Goal: Communication & Community: Answer question/provide support

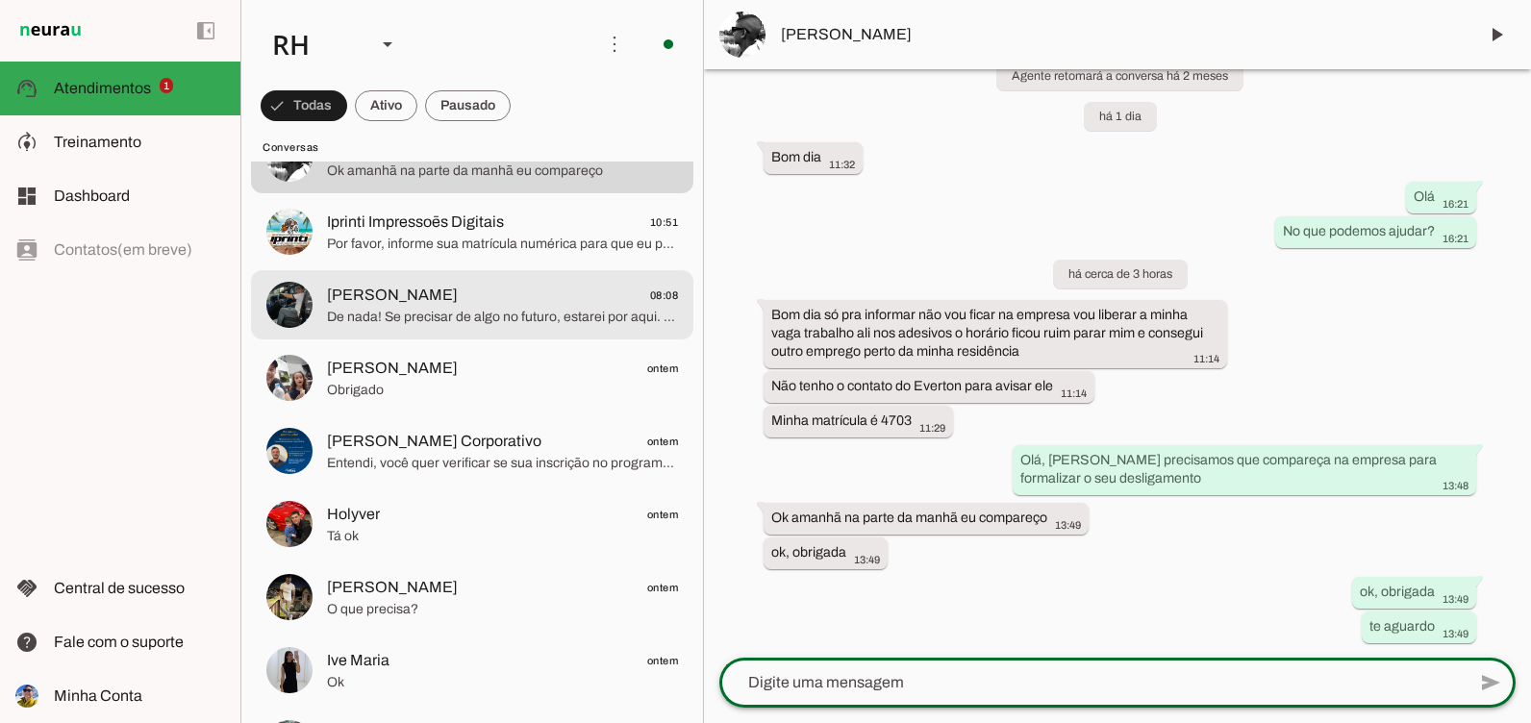
scroll to position [289, 0]
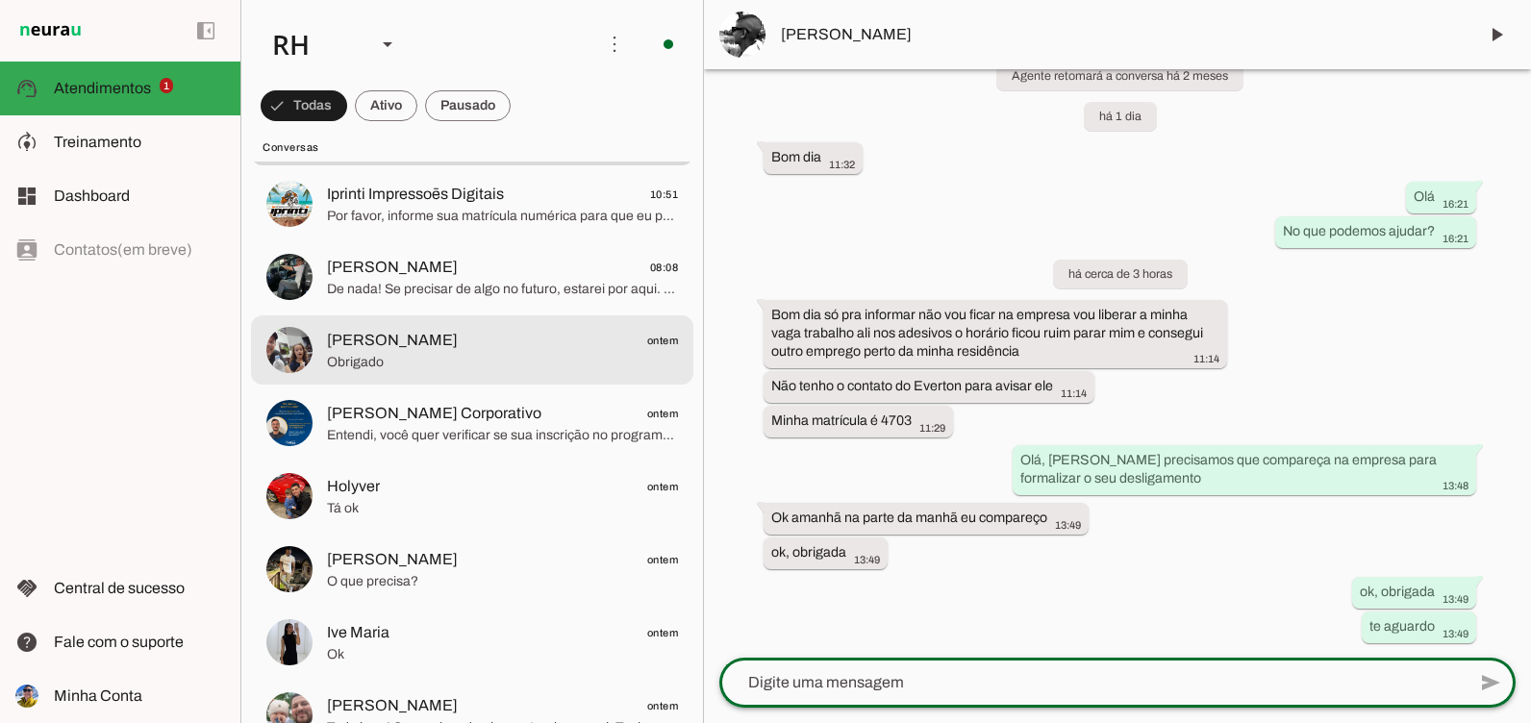
click at [418, 329] on span "[PERSON_NAME] ontem" at bounding box center [502, 341] width 351 height 24
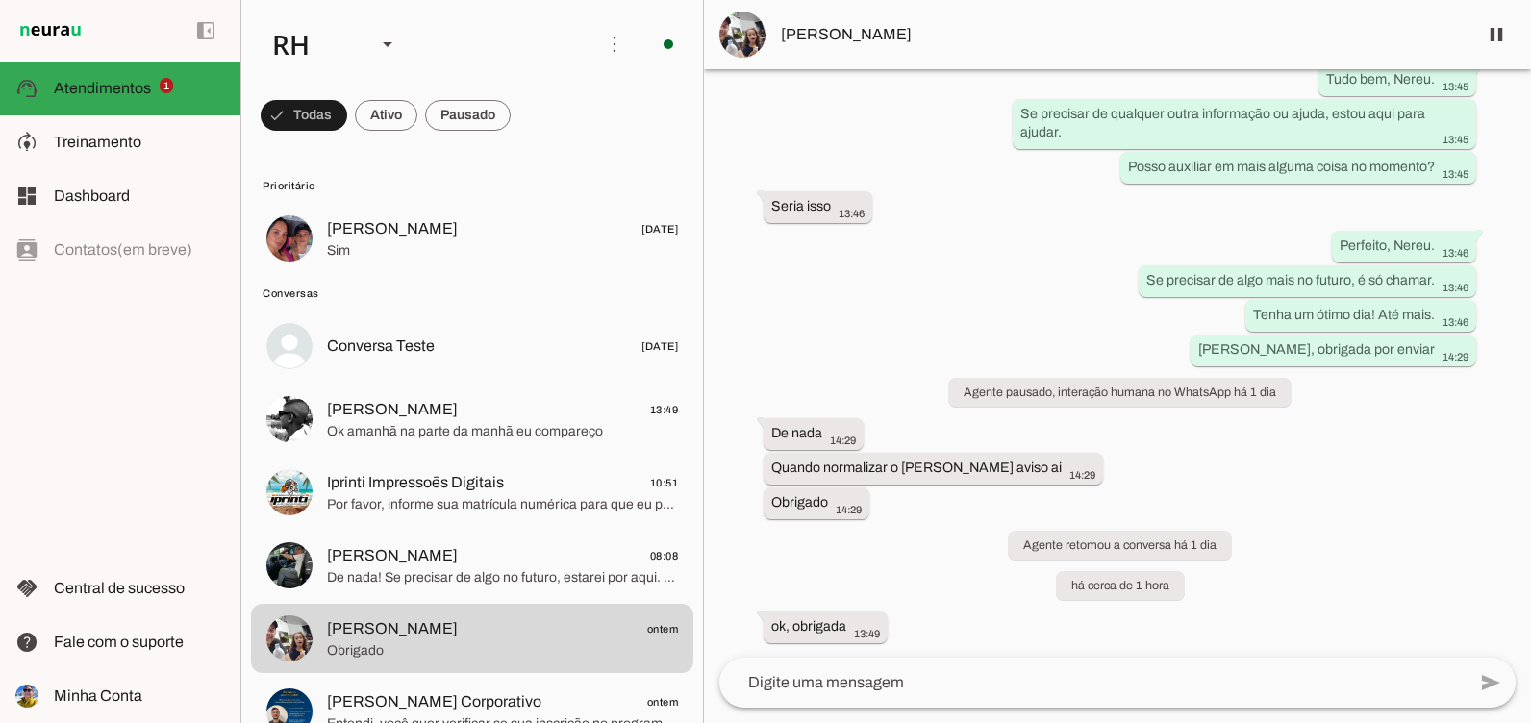
click at [488, 388] on md-item "[PERSON_NAME] 13:49 Ok amanhã na parte da manhã eu compareço" at bounding box center [472, 419] width 443 height 69
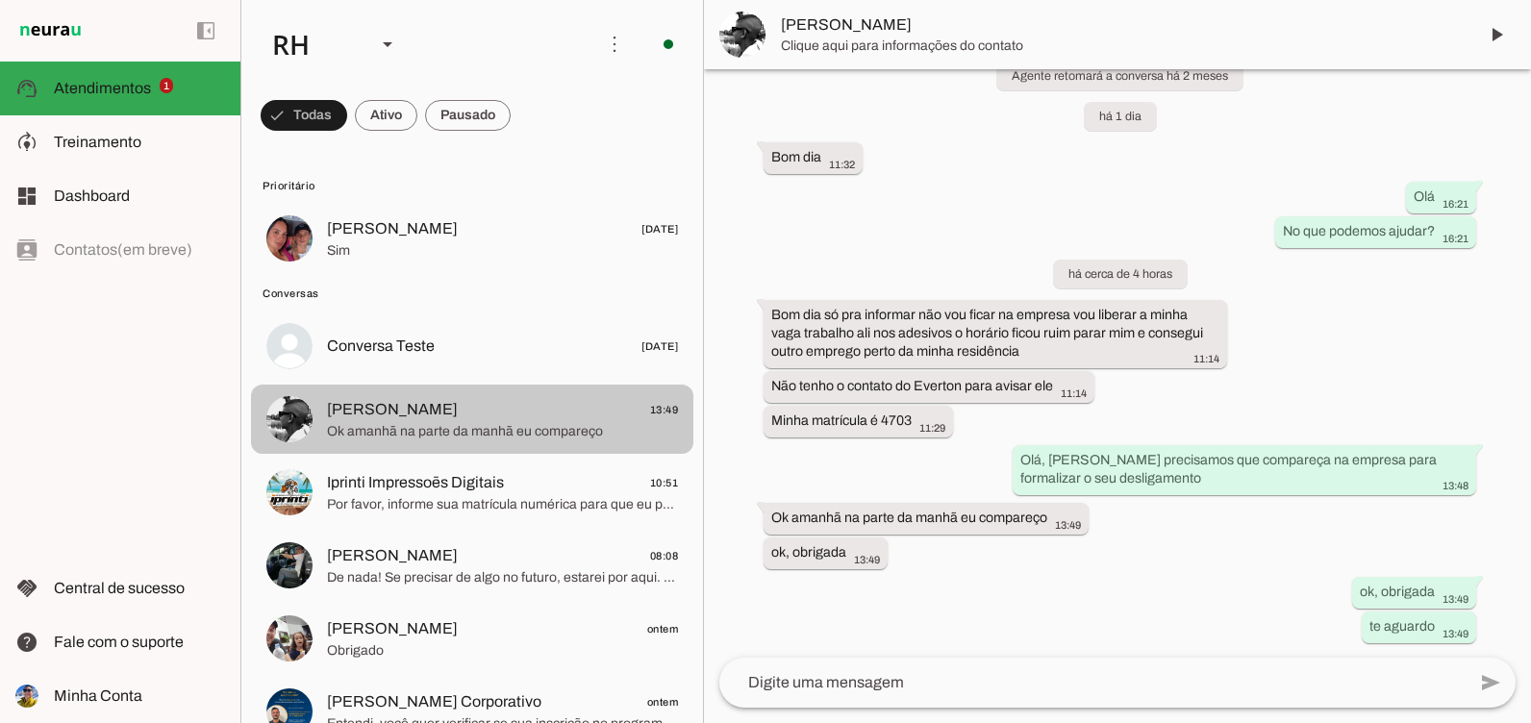
scroll to position [415, 0]
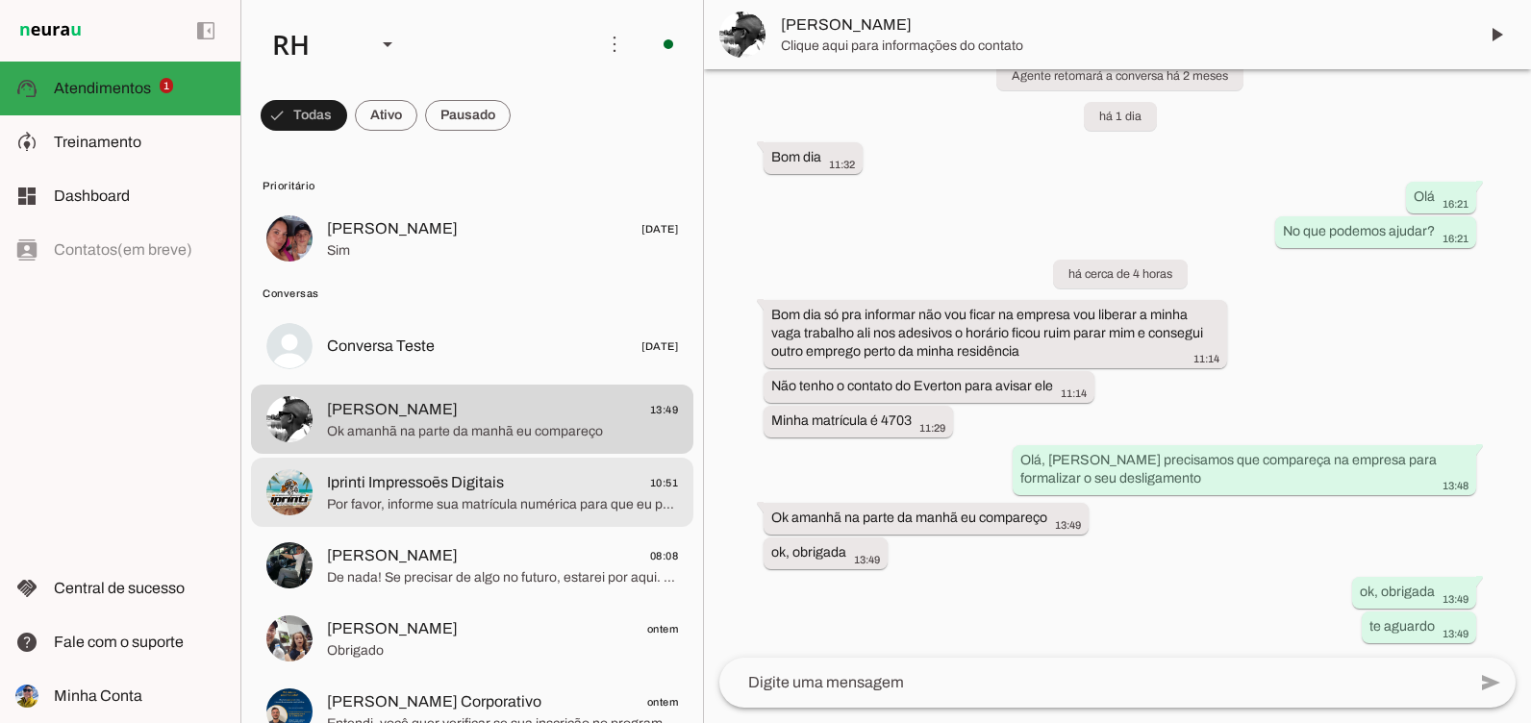
click at [544, 520] on md-item "Iprinti Impressoēs Digitais 10:51 Por favor, informe sua matrícula numérica par…" at bounding box center [472, 492] width 443 height 69
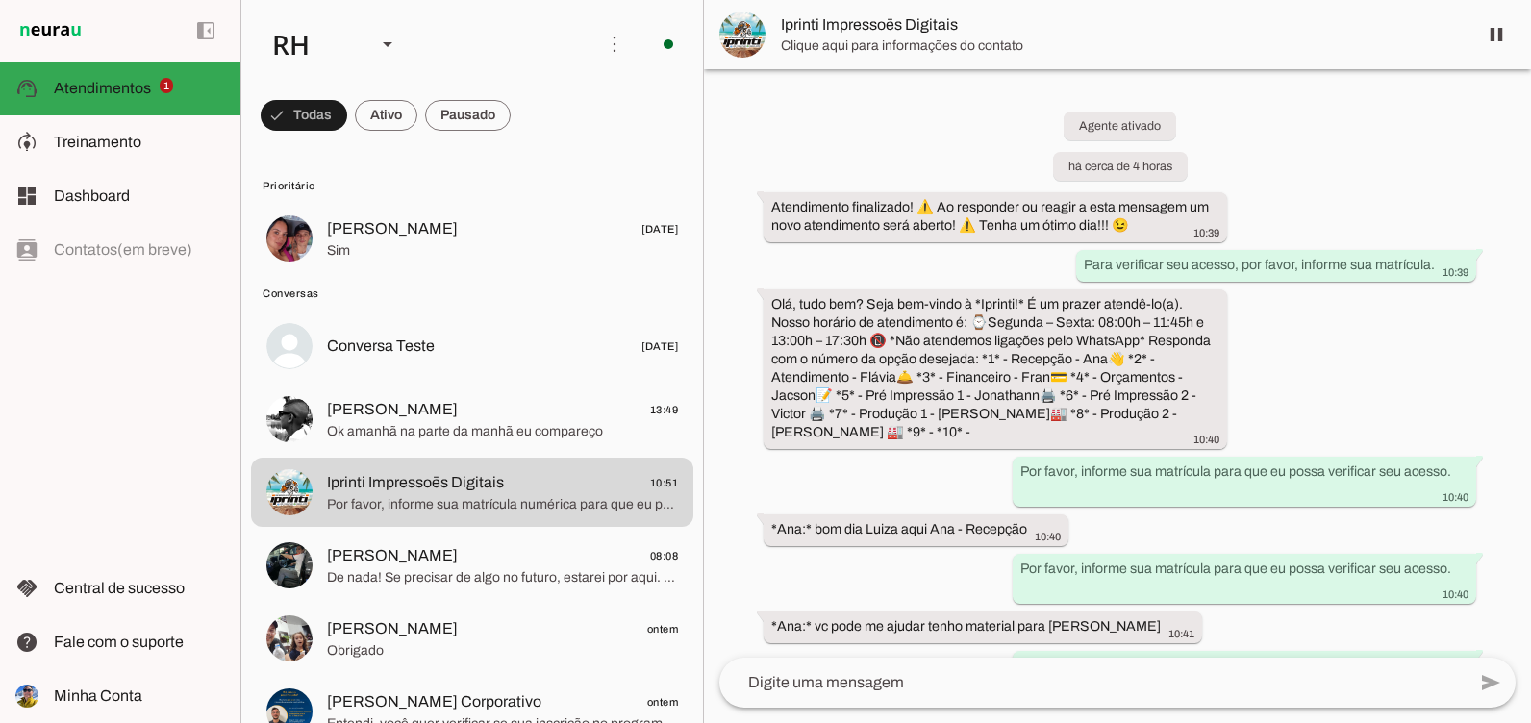
scroll to position [2676, 0]
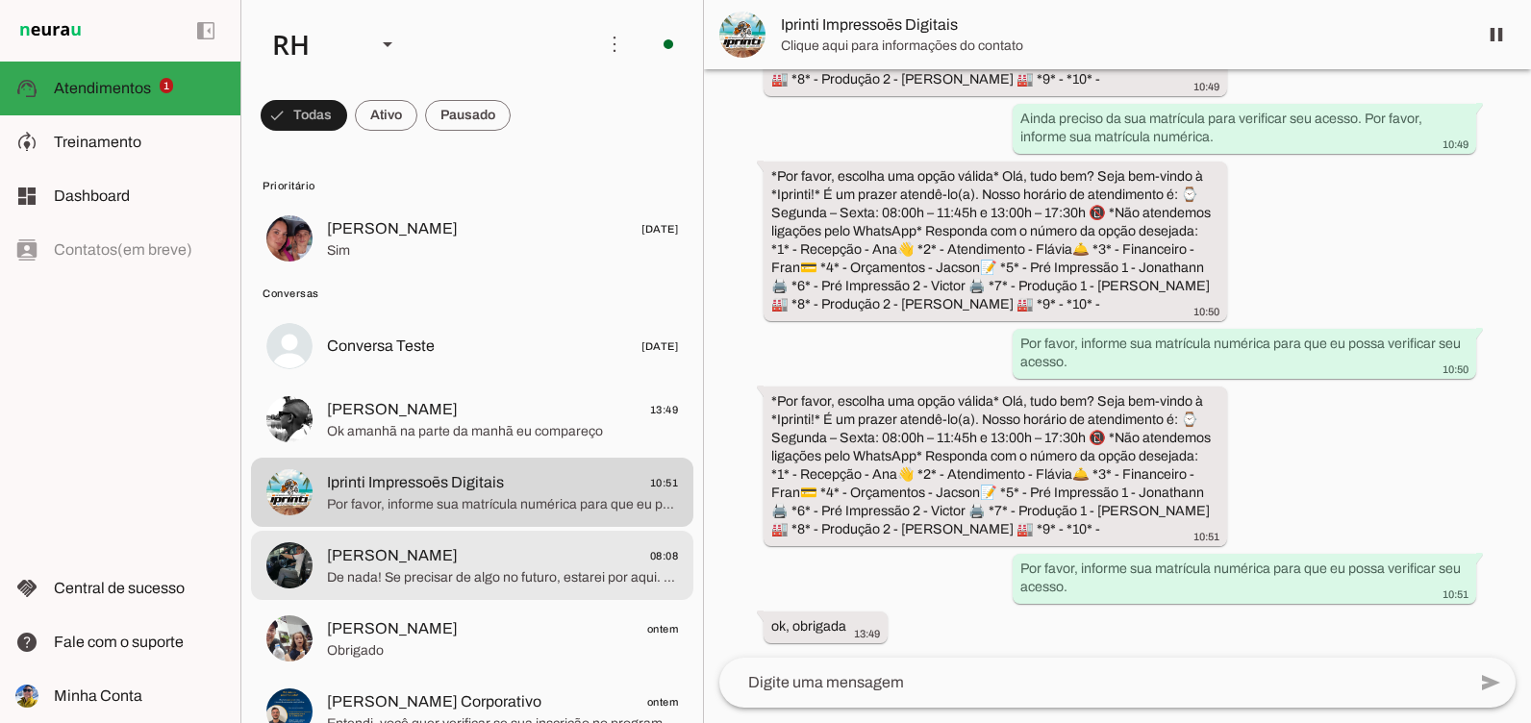
click at [431, 541] on md-item "[PERSON_NAME] 08:08 De nada! Se precisar de algo no futuro, estarei por aqui. T…" at bounding box center [472, 565] width 443 height 69
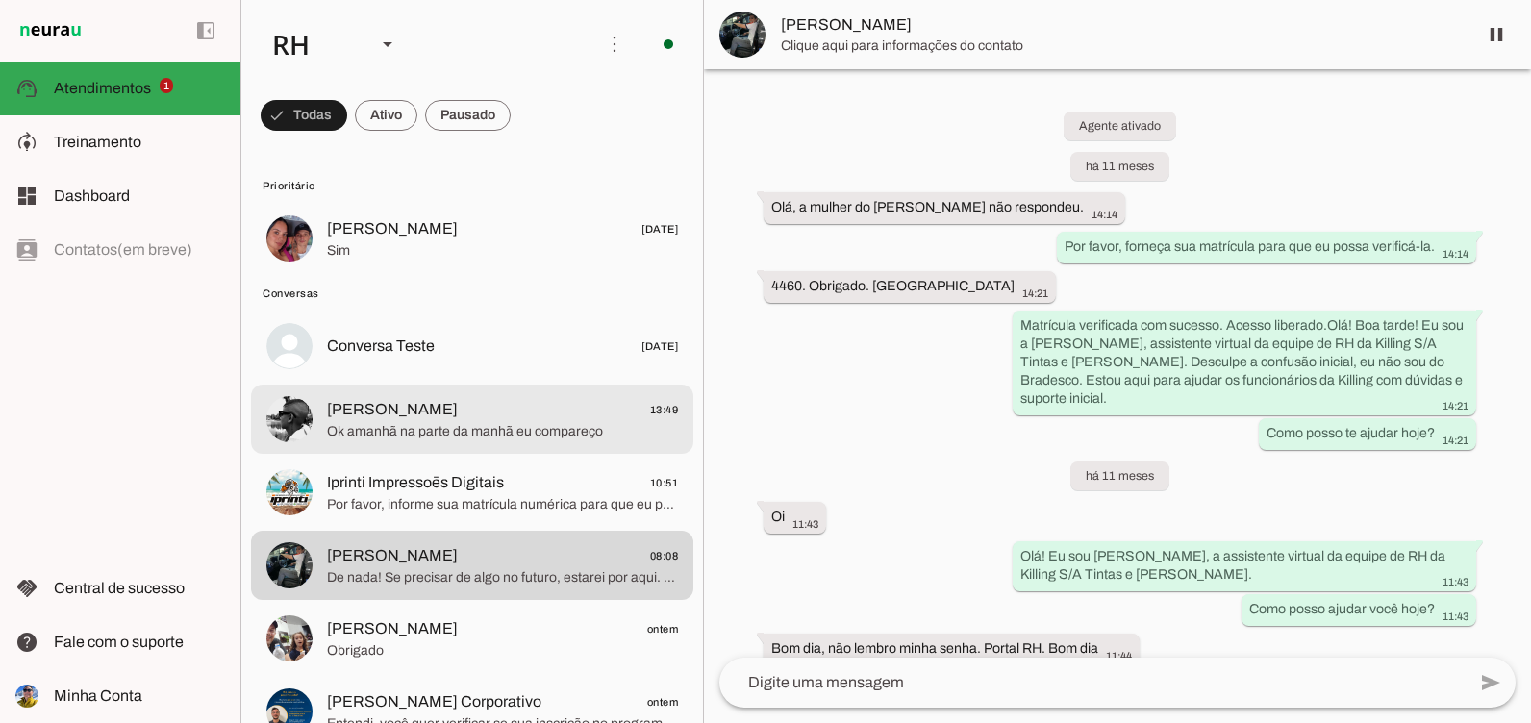
scroll to position [4384, 0]
